Goal: Information Seeking & Learning: Learn about a topic

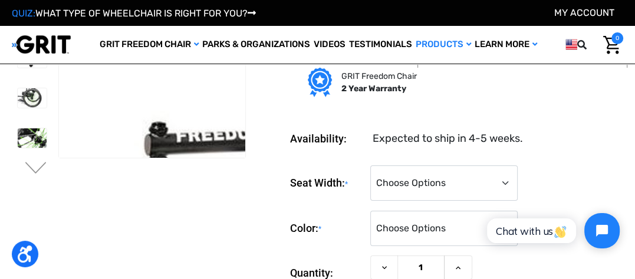
scroll to position [118, 0]
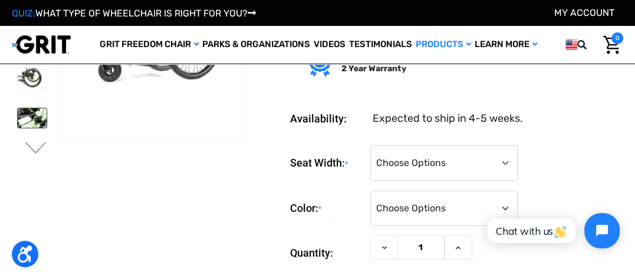
click at [44, 118] on img at bounding box center [32, 117] width 29 height 19
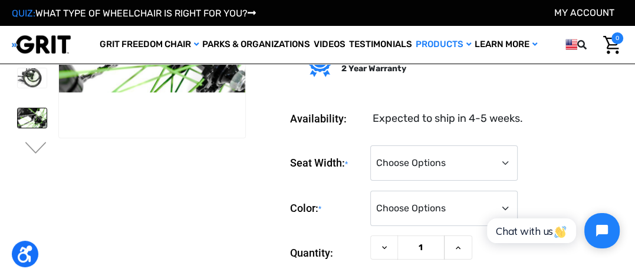
click at [43, 116] on img at bounding box center [32, 117] width 29 height 19
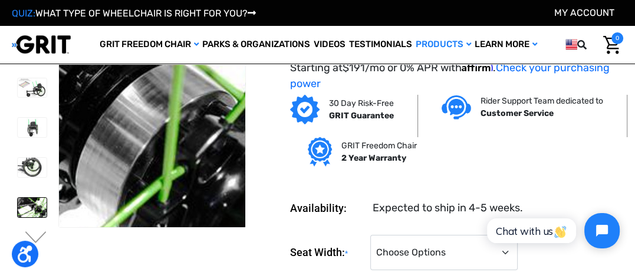
scroll to position [59, 0]
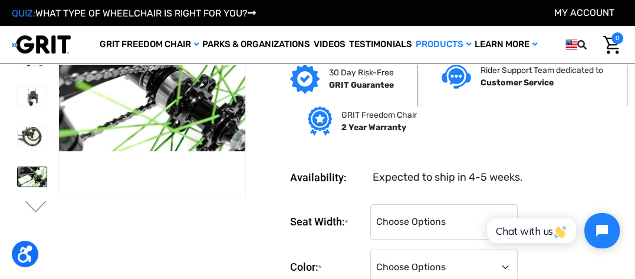
click at [41, 171] on img at bounding box center [32, 176] width 29 height 19
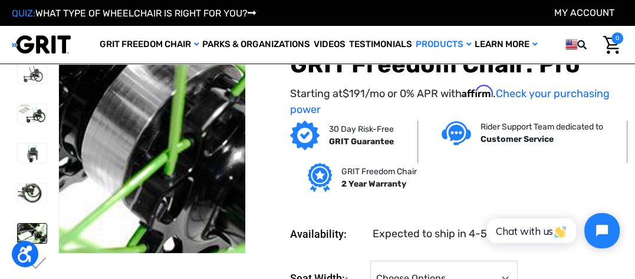
scroll to position [0, 0]
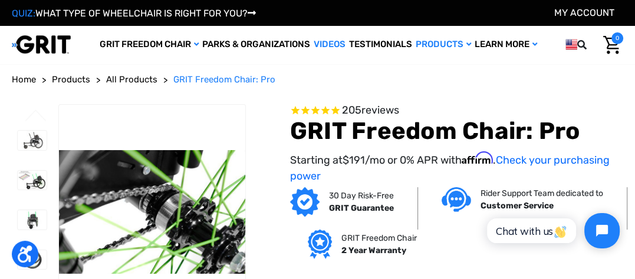
click at [321, 40] on link "Videos" at bounding box center [329, 45] width 35 height 38
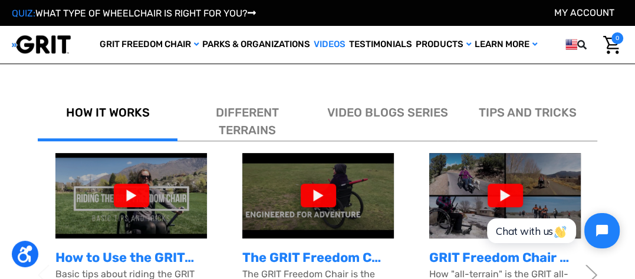
scroll to position [370, 0]
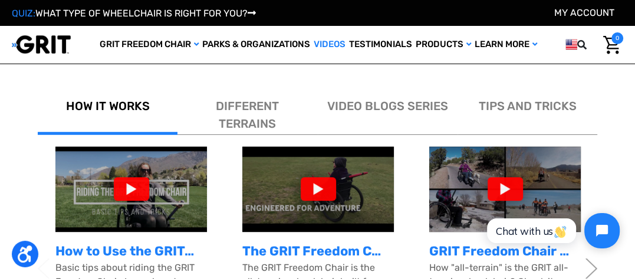
click at [316, 187] on div at bounding box center [318, 189] width 35 height 24
